Goal: Navigation & Orientation: Find specific page/section

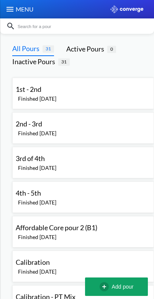
click at [7, 17] on div "MENU" at bounding box center [19, 9] width 39 height 18
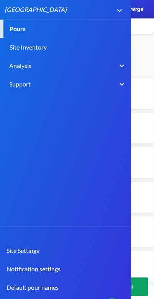
click at [15, 48] on link "Site Inventory" at bounding box center [77, 47] width 154 height 18
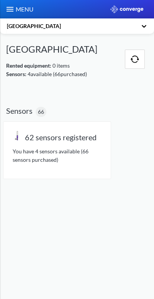
click at [131, 61] on img "button" at bounding box center [135, 59] width 8 height 8
click at [8, 12] on img at bounding box center [9, 9] width 9 height 9
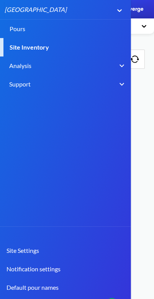
click at [148, 199] on header "MENU Moxon Street Pours Site Inventory Analysis Concrete Performance BIM Suppor…" at bounding box center [77, 149] width 154 height 299
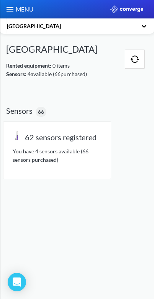
click at [13, 12] on img at bounding box center [9, 9] width 9 height 9
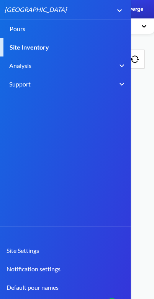
click at [147, 167] on header "MENU Moxon Street Pours Site Inventory Analysis Concrete Performance BIM Suppor…" at bounding box center [77, 149] width 154 height 299
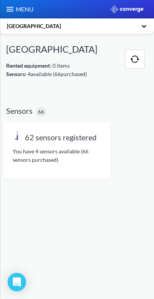
click at [13, 285] on icon "Open Intercom Messenger" at bounding box center [16, 281] width 9 height 9
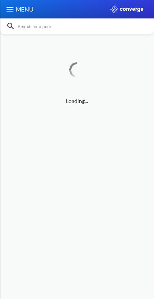
click at [23, 10] on span "MENU" at bounding box center [24, 9] width 19 height 9
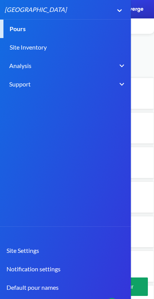
click at [147, 218] on header "MENU Moxon Street Pours Site Inventory Analysis Concrete Performance BIM Suppor…" at bounding box center [77, 149] width 154 height 299
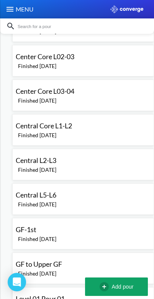
scroll to position [275, 0]
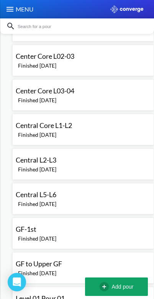
click at [18, 281] on icon "Open Intercom Messenger" at bounding box center [17, 281] width 8 height 9
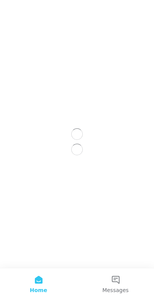
scroll to position [0, 0]
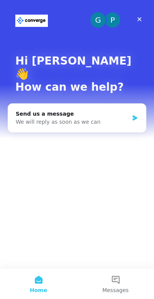
click at [98, 18] on div "G" at bounding box center [98, 19] width 15 height 15
click at [137, 20] on icon "Close" at bounding box center [140, 19] width 6 height 6
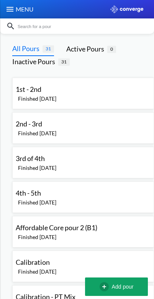
click at [18, 8] on span "MENU" at bounding box center [24, 9] width 19 height 9
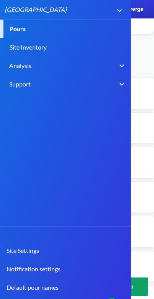
click at [23, 51] on link "Site Inventory" at bounding box center [77, 47] width 154 height 18
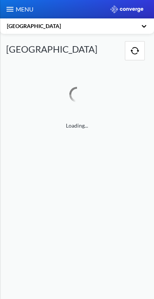
click at [19, 51] on h1 "[GEOGRAPHIC_DATA]" at bounding box center [51, 49] width 91 height 12
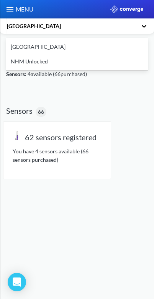
click at [22, 63] on div "NHM Unlocked" at bounding box center [77, 61] width 142 height 15
